Goal: Task Accomplishment & Management: Manage account settings

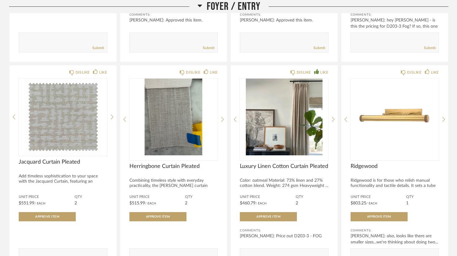
scroll to position [329, 0]
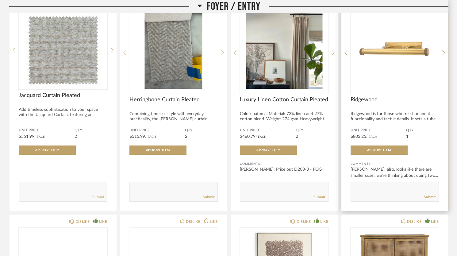
click at [424, 53] on img "0" at bounding box center [395, 50] width 89 height 77
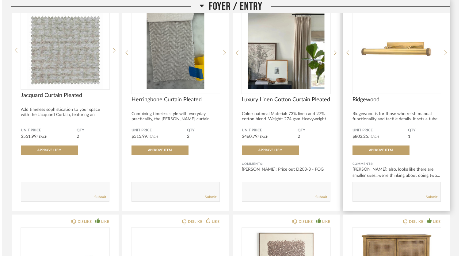
scroll to position [0, 0]
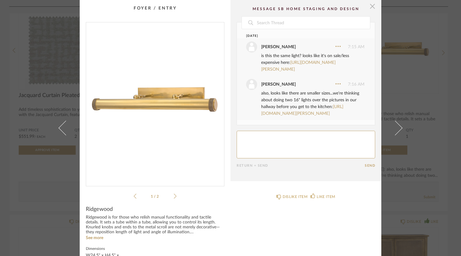
click at [369, 7] on span "button" at bounding box center [373, 6] width 12 height 12
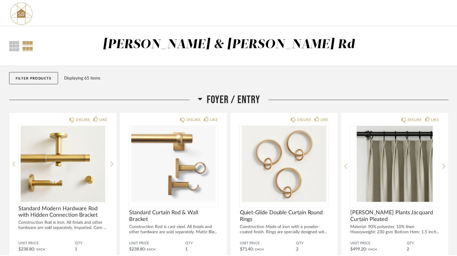
scroll to position [329, 0]
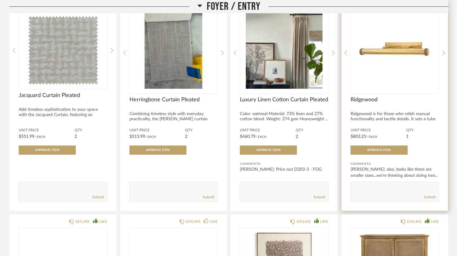
click at [382, 66] on img "0" at bounding box center [395, 50] width 89 height 77
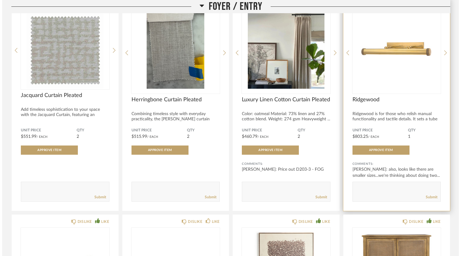
scroll to position [0, 0]
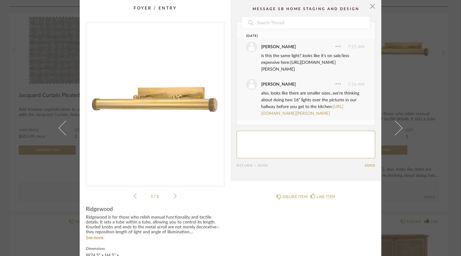
click at [311, 63] on link "[URL][DOMAIN_NAME][PERSON_NAME]" at bounding box center [298, 65] width 75 height 11
click at [415, 93] on div "× 1 / 2 Date [DATE] [PERSON_NAME] 7:15 AM is this the same light? looks like it…" at bounding box center [230, 128] width 461 height 256
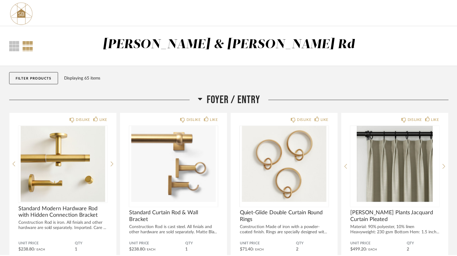
scroll to position [329, 0]
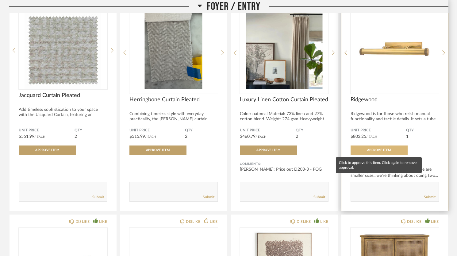
click at [382, 148] on span "Approve Item" at bounding box center [379, 149] width 24 height 3
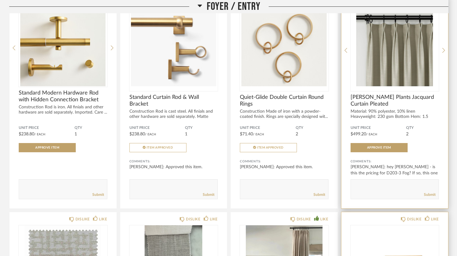
scroll to position [115, 0]
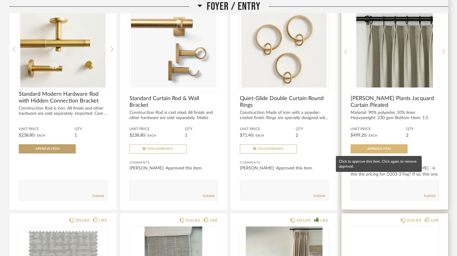
click at [380, 149] on span "Approve Item" at bounding box center [379, 148] width 24 height 3
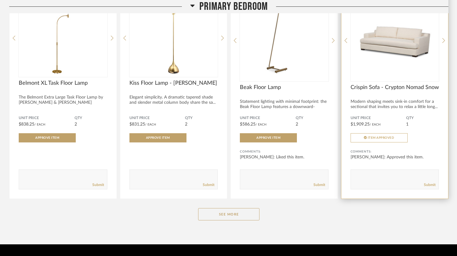
scroll to position [3289, 0]
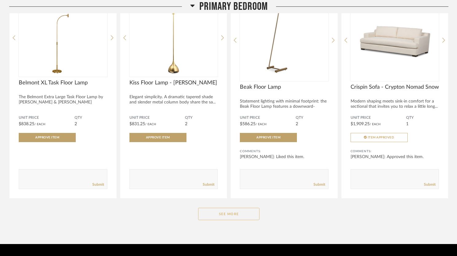
click at [219, 212] on button "See More" at bounding box center [228, 214] width 61 height 12
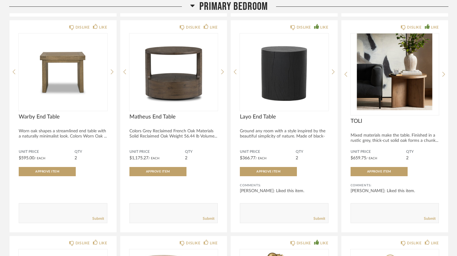
scroll to position [2825, 0]
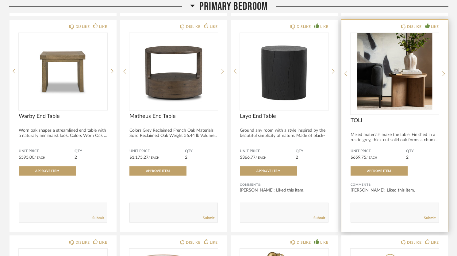
click at [407, 82] on img "0" at bounding box center [395, 71] width 89 height 77
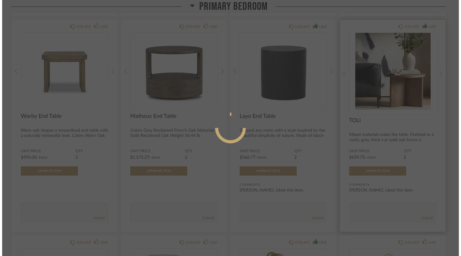
scroll to position [0, 0]
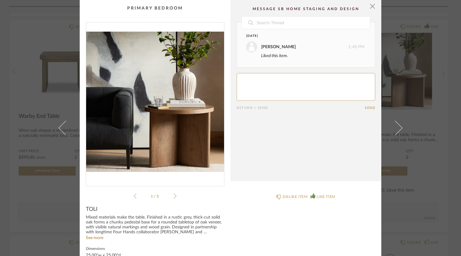
click at [171, 197] on li "1 / 5" at bounding box center [155, 195] width 37 height 7
click at [174, 194] on icon at bounding box center [175, 196] width 3 height 5
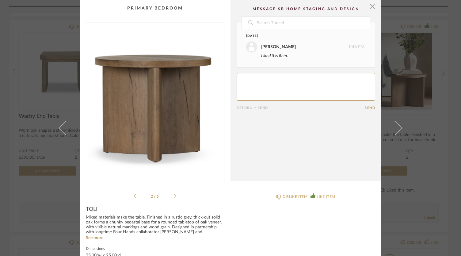
click at [174, 194] on icon at bounding box center [175, 196] width 3 height 5
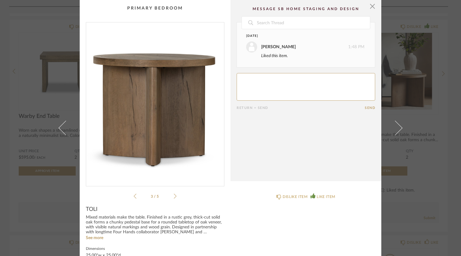
click at [174, 194] on icon at bounding box center [175, 196] width 3 height 5
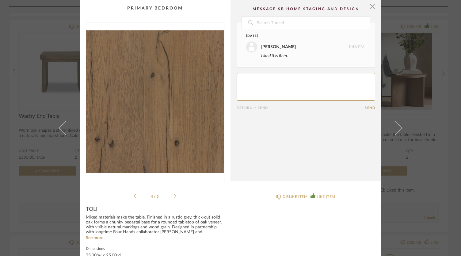
click at [174, 194] on icon at bounding box center [175, 196] width 3 height 5
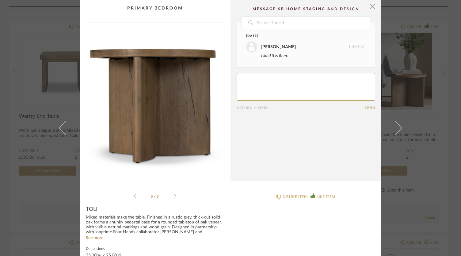
click at [174, 194] on icon at bounding box center [175, 196] width 3 height 5
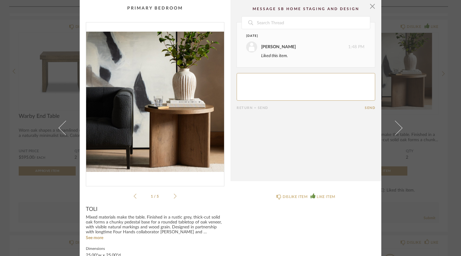
click at [425, 160] on div "× 1 / 5 Date [DATE] [PERSON_NAME] 1:48 PM Liked this item. Return = Send Send T…" at bounding box center [230, 128] width 461 height 256
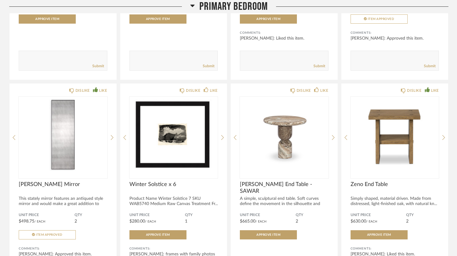
scroll to position [3426, 0]
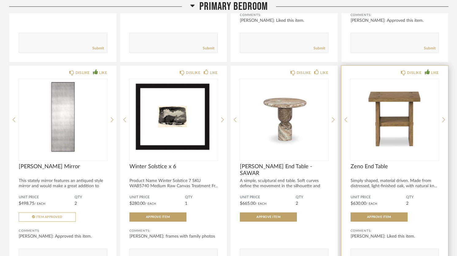
click at [406, 107] on img "0" at bounding box center [395, 117] width 89 height 77
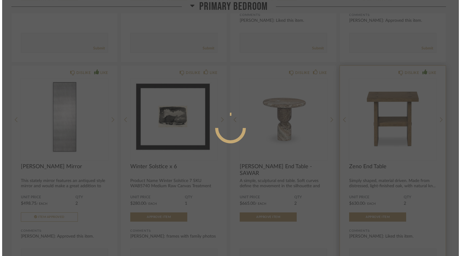
scroll to position [0, 0]
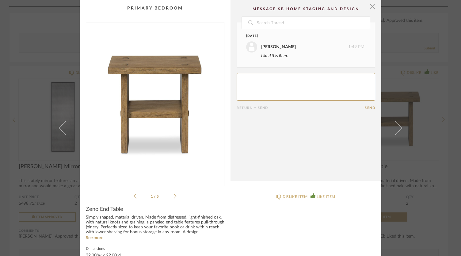
click at [174, 197] on icon at bounding box center [175, 196] width 3 height 5
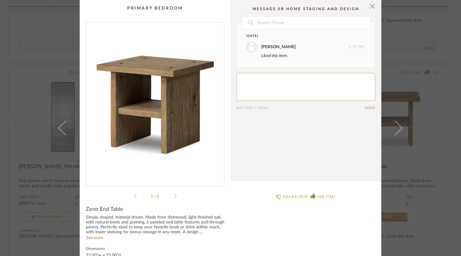
click at [174, 197] on icon at bounding box center [175, 196] width 3 height 5
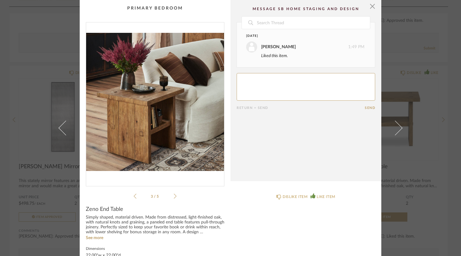
click at [174, 197] on icon at bounding box center [175, 196] width 3 height 5
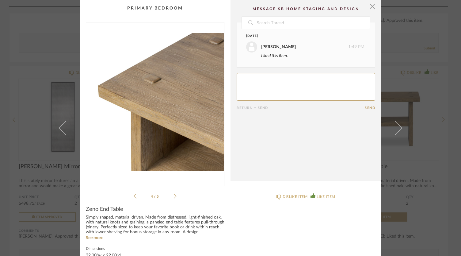
click at [174, 197] on icon at bounding box center [175, 196] width 3 height 5
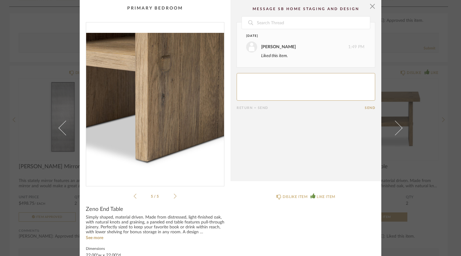
click at [16, 76] on div "× 5 / 5 Date [DATE] [PERSON_NAME] 1:49 PM Liked this item. Return = Send Send Z…" at bounding box center [230, 128] width 461 height 256
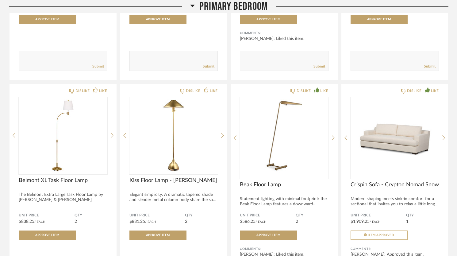
scroll to position [3192, 0]
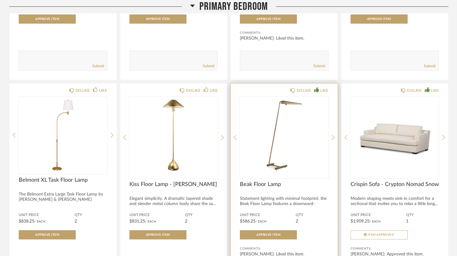
click at [283, 127] on img "0" at bounding box center [284, 135] width 89 height 77
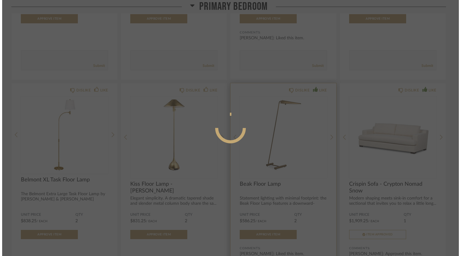
scroll to position [0, 0]
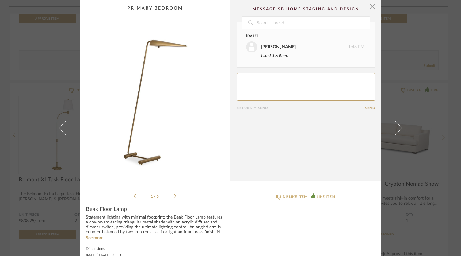
click at [174, 196] on icon at bounding box center [175, 196] width 3 height 5
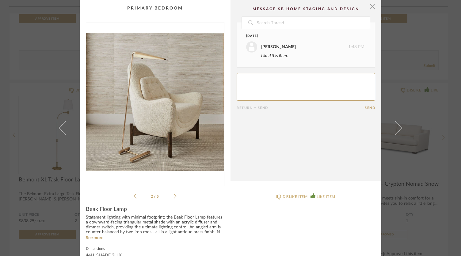
click at [174, 196] on icon at bounding box center [175, 196] width 3 height 5
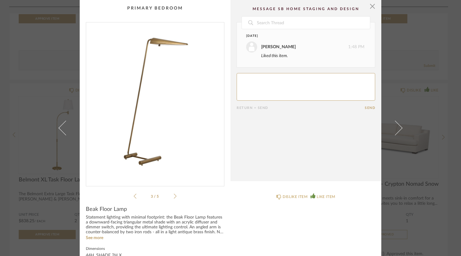
click at [174, 196] on icon at bounding box center [175, 196] width 3 height 5
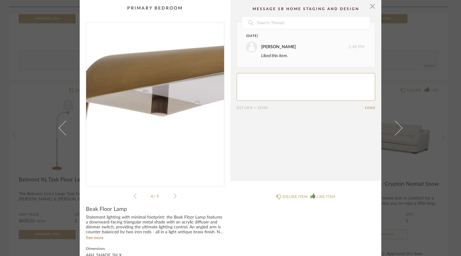
click at [174, 196] on icon at bounding box center [175, 196] width 3 height 5
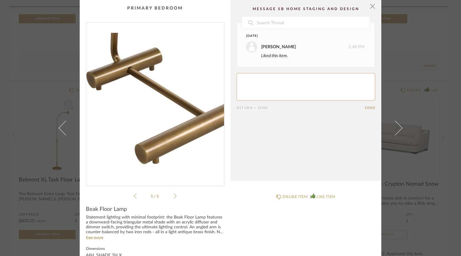
click at [174, 196] on icon at bounding box center [175, 196] width 3 height 5
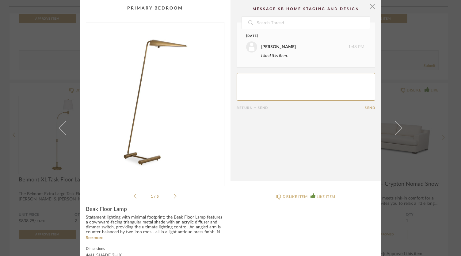
click at [174, 196] on icon at bounding box center [175, 196] width 3 height 5
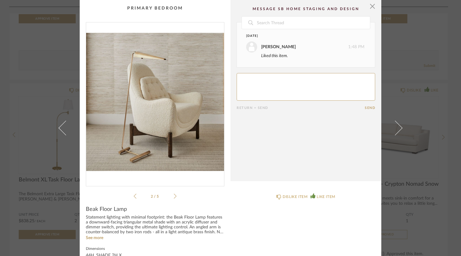
click at [174, 196] on icon at bounding box center [175, 196] width 3 height 5
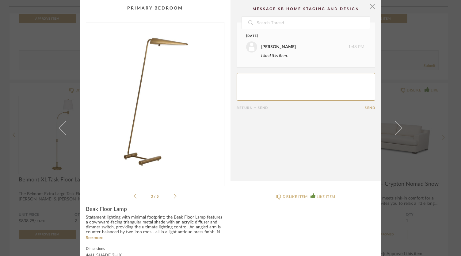
click at [174, 196] on icon at bounding box center [175, 196] width 3 height 5
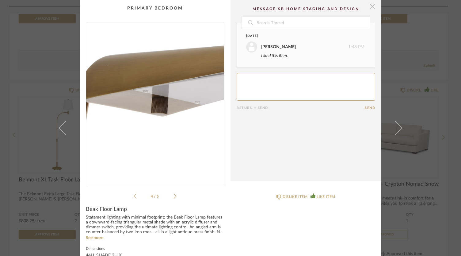
click at [368, 4] on span "button" at bounding box center [373, 6] width 12 height 12
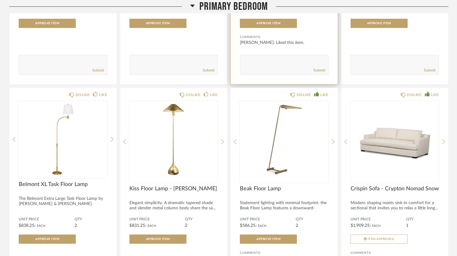
scroll to position [3189, 0]
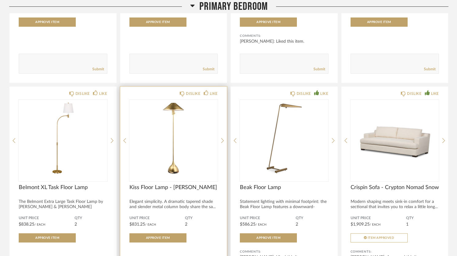
click at [179, 130] on img "0" at bounding box center [173, 138] width 89 height 77
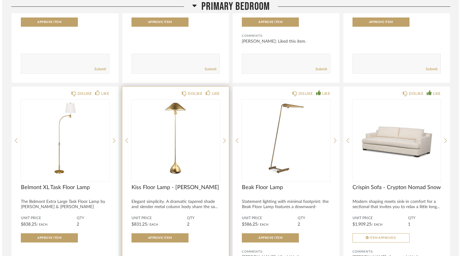
scroll to position [0, 0]
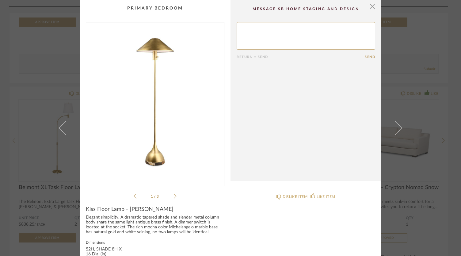
click at [174, 196] on icon at bounding box center [175, 196] width 3 height 5
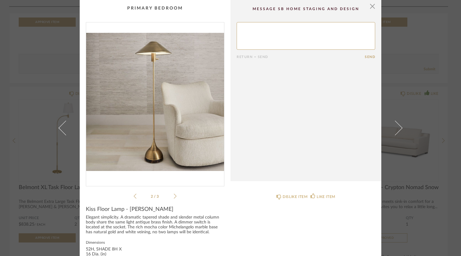
click at [174, 196] on icon at bounding box center [175, 196] width 3 height 5
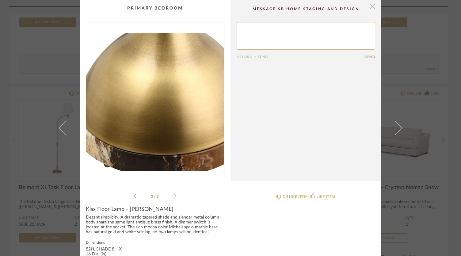
click at [372, 2] on span "button" at bounding box center [373, 6] width 12 height 12
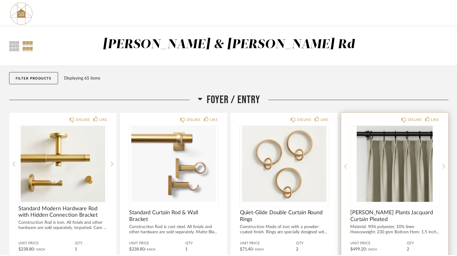
scroll to position [3189, 0]
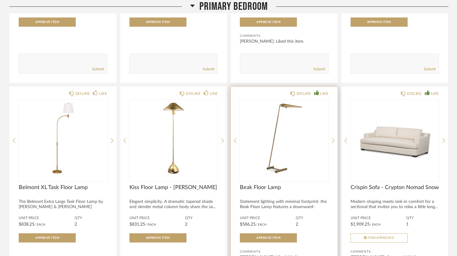
click at [294, 120] on img "0" at bounding box center [284, 138] width 89 height 77
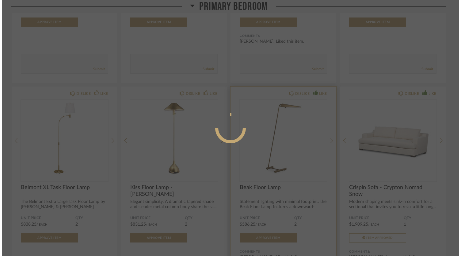
scroll to position [0, 0]
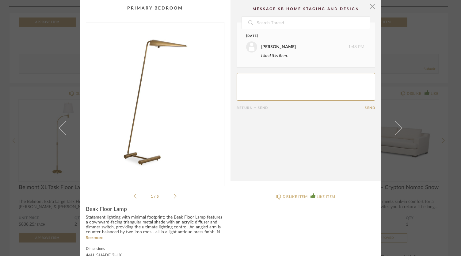
click at [174, 195] on icon at bounding box center [175, 196] width 3 height 6
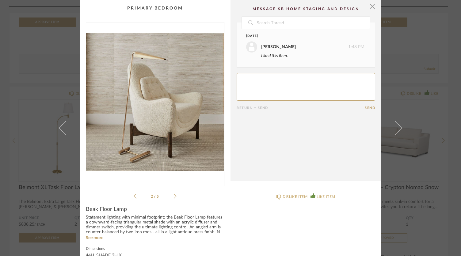
click at [174, 195] on icon at bounding box center [175, 196] width 3 height 6
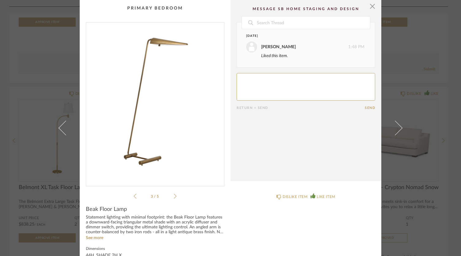
click at [174, 195] on icon at bounding box center [175, 196] width 3 height 6
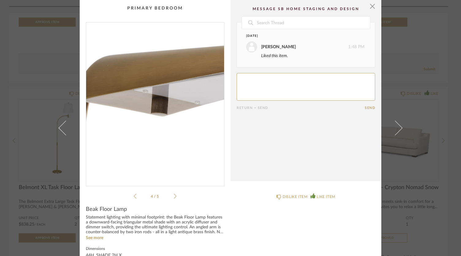
click at [174, 195] on icon at bounding box center [175, 196] width 3 height 6
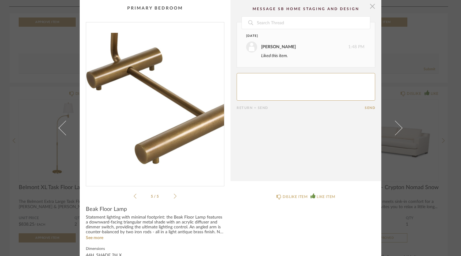
click at [369, 7] on span "button" at bounding box center [373, 6] width 12 height 12
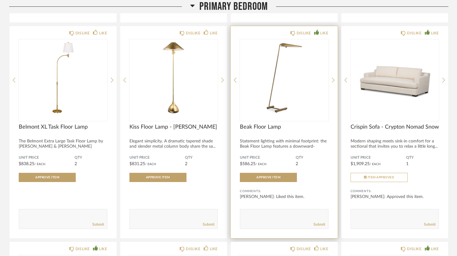
scroll to position [3250, 0]
